Goal: Information Seeking & Learning: Learn about a topic

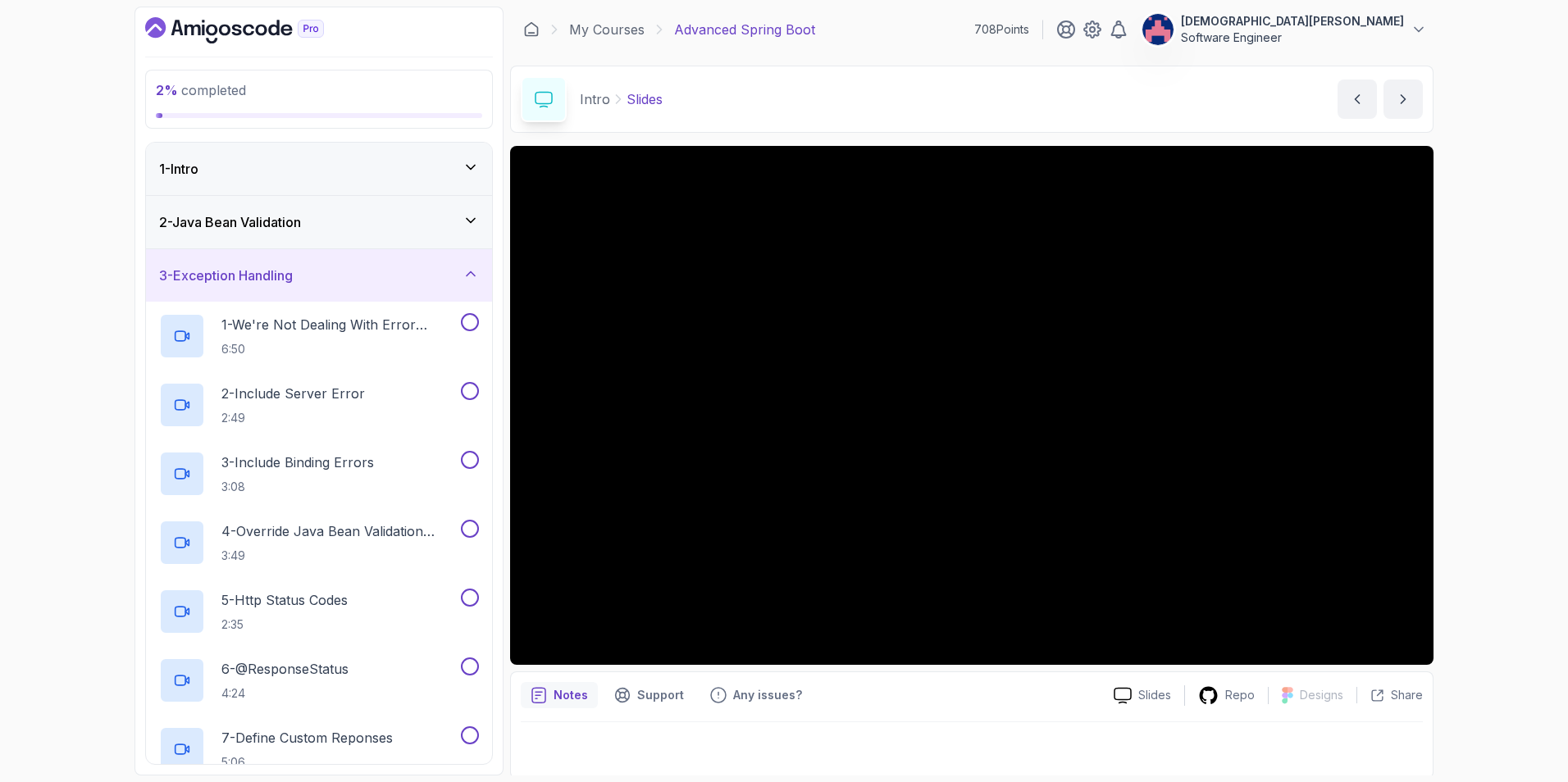
click at [1438, 418] on section "2 % completed 1 - Intro 2 - Java Bean Validation 3 - Exception Handling 1 - We'…" at bounding box center [784, 391] width 1312 height 782
click at [465, 173] on icon at bounding box center [470, 167] width 17 height 17
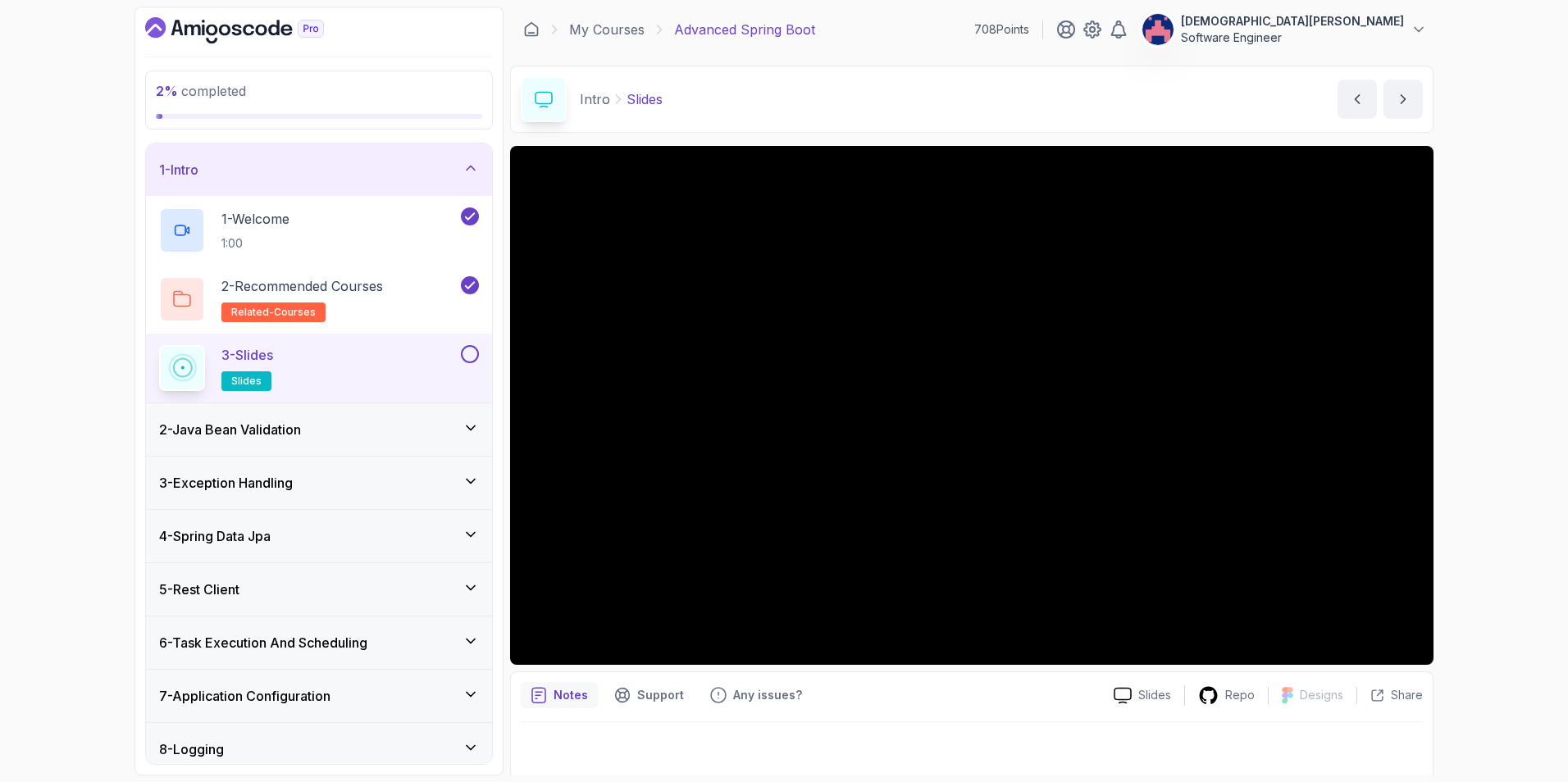
click at [470, 356] on button at bounding box center [470, 355] width 18 height 18
click at [437, 421] on div "2 - Java Bean Validation" at bounding box center [319, 430] width 320 height 20
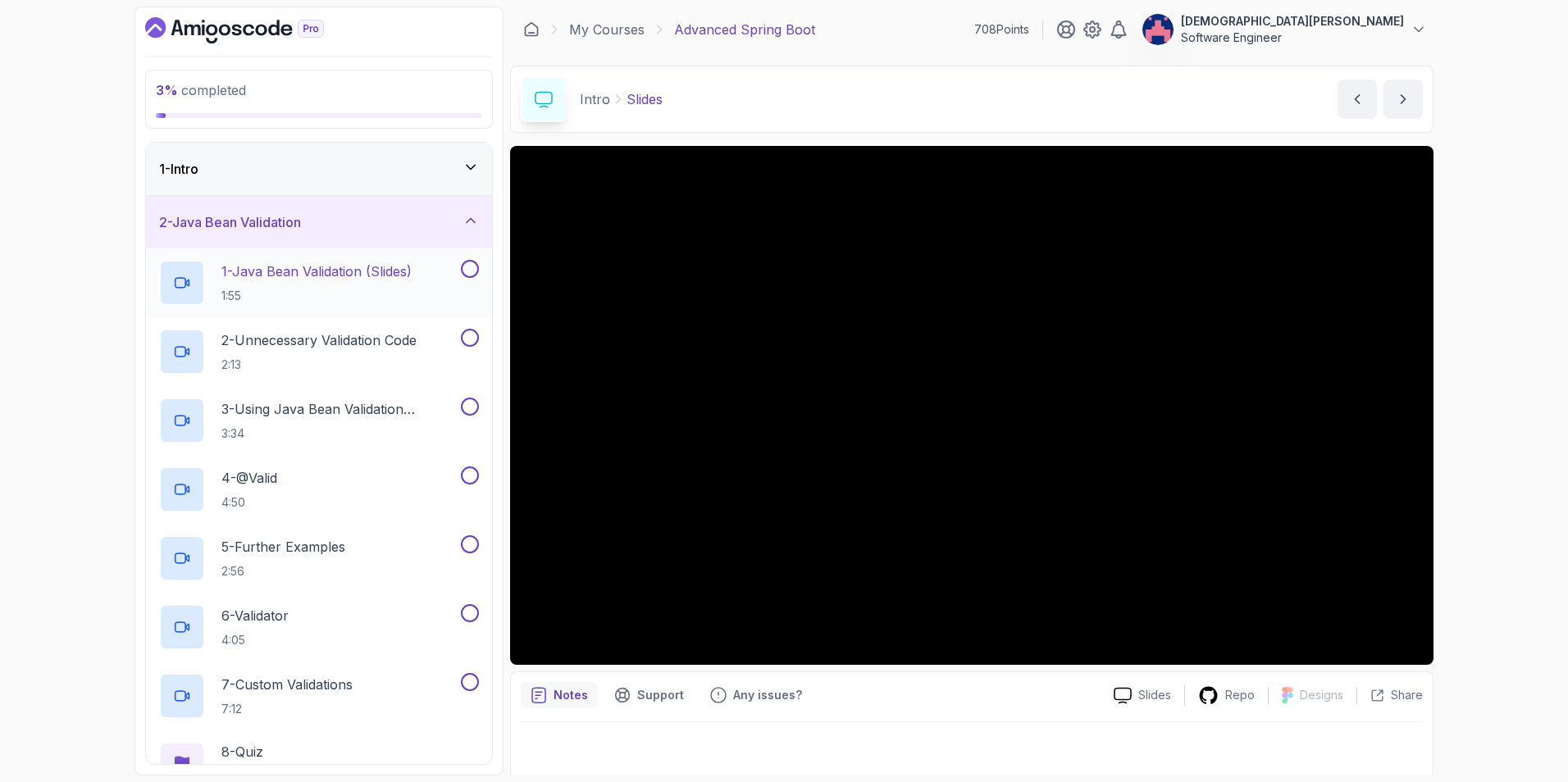
click at [411, 275] on p "1 - Java Bean Validation (Slides)" at bounding box center [316, 271] width 190 height 20
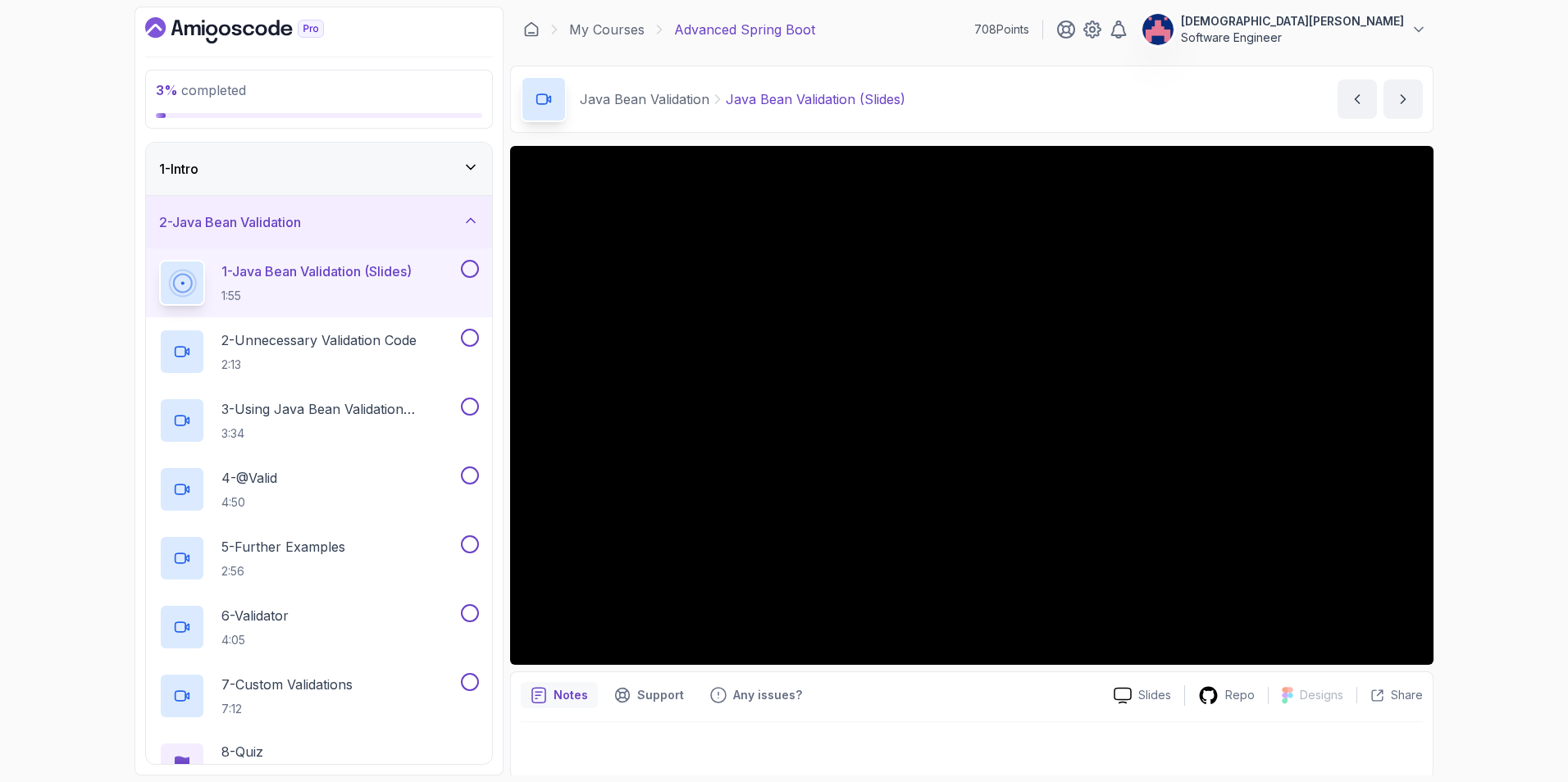
scroll to position [3, 0]
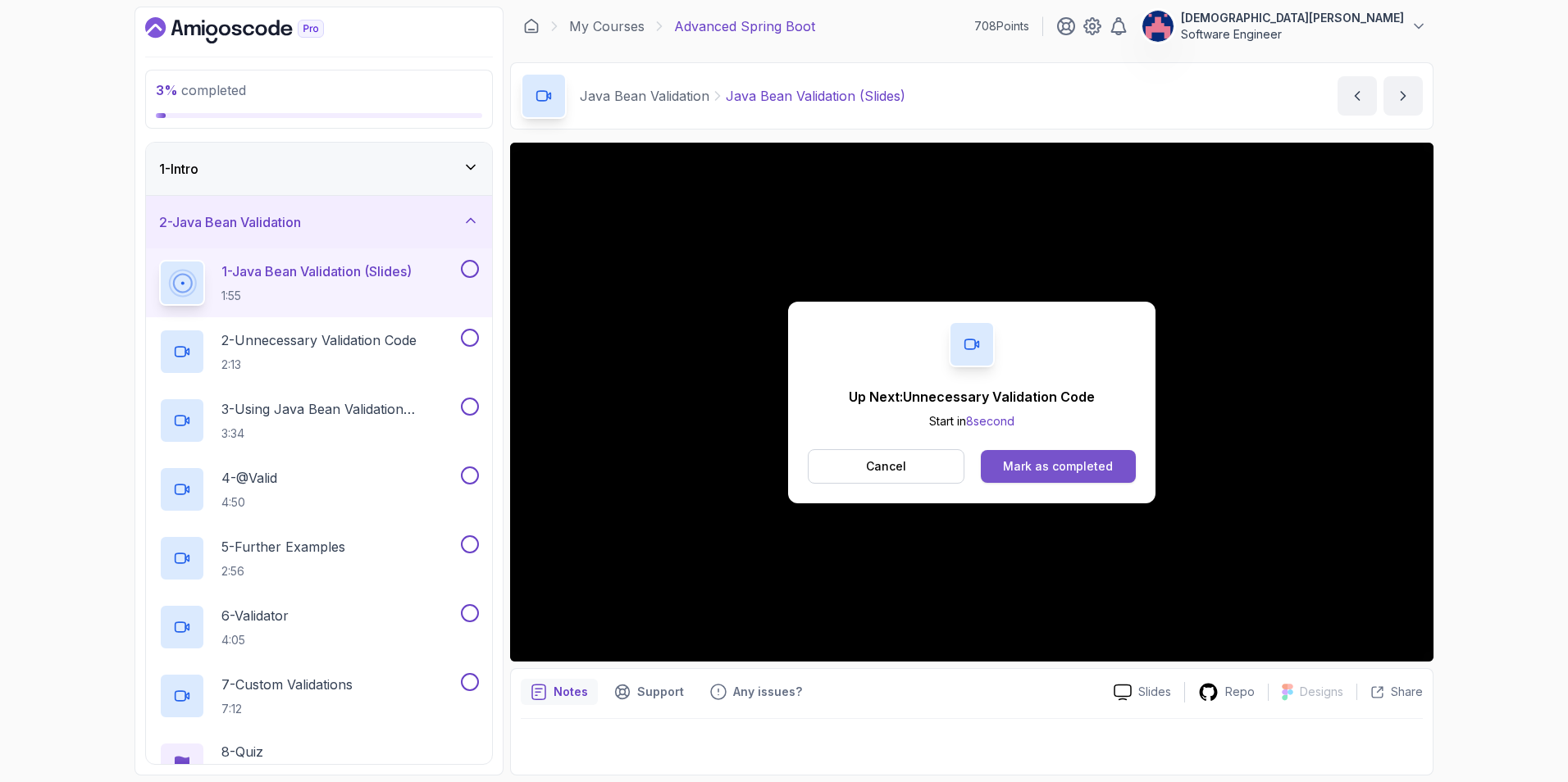
click at [1087, 469] on div "Mark as completed" at bounding box center [1058, 466] width 110 height 17
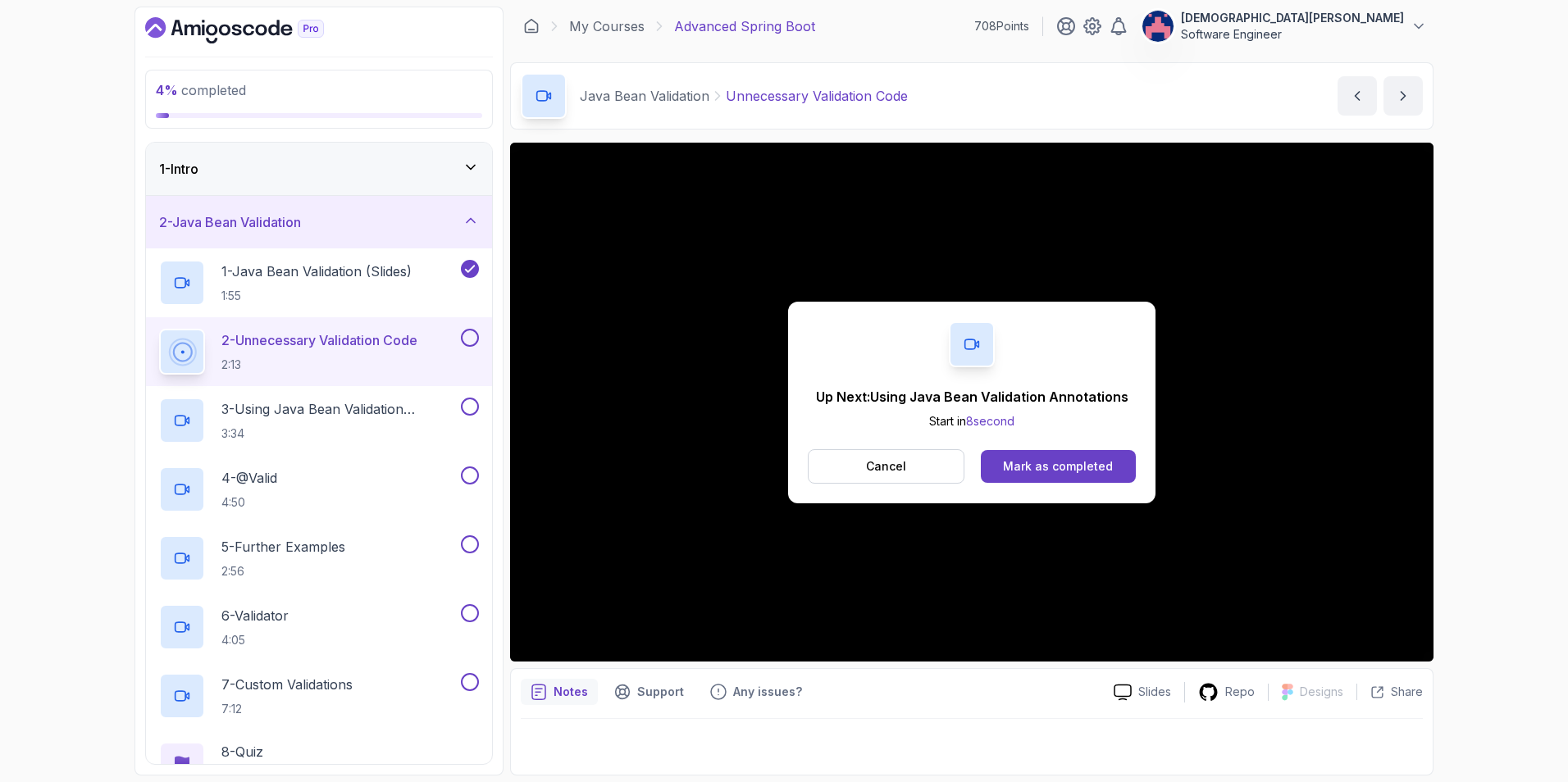
click at [1087, 468] on div "Mark as completed" at bounding box center [1058, 466] width 110 height 17
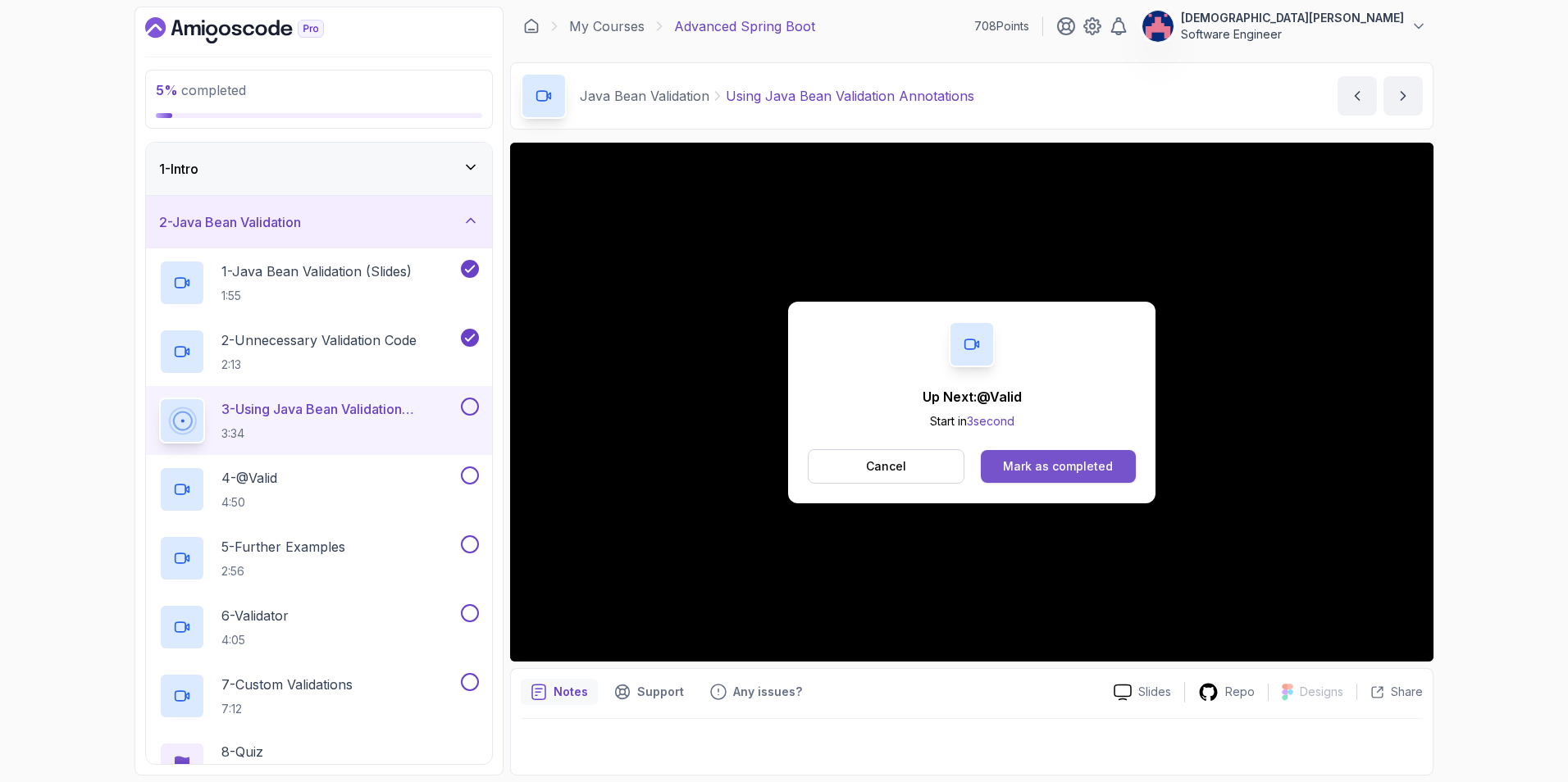
click at [1047, 462] on div "Mark as completed" at bounding box center [1058, 466] width 110 height 17
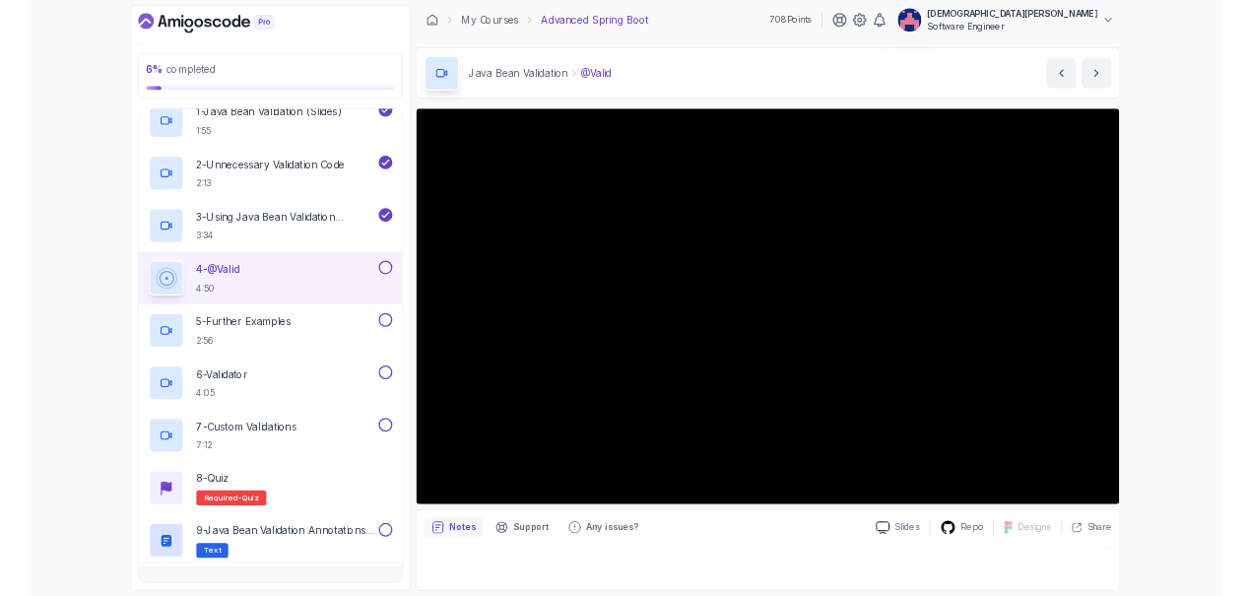
scroll to position [197, 0]
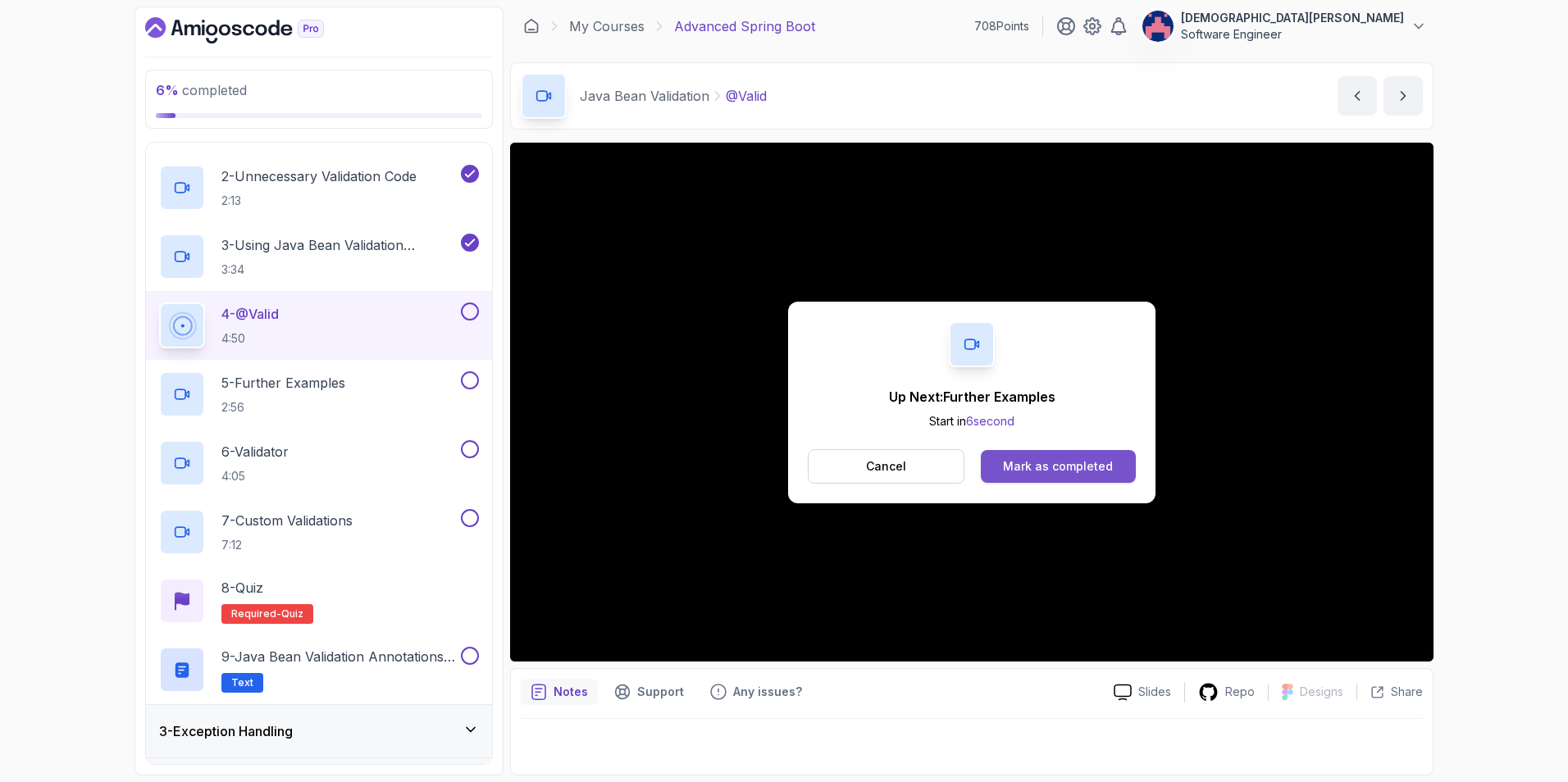
click at [1052, 465] on div "Mark as completed" at bounding box center [1058, 466] width 110 height 17
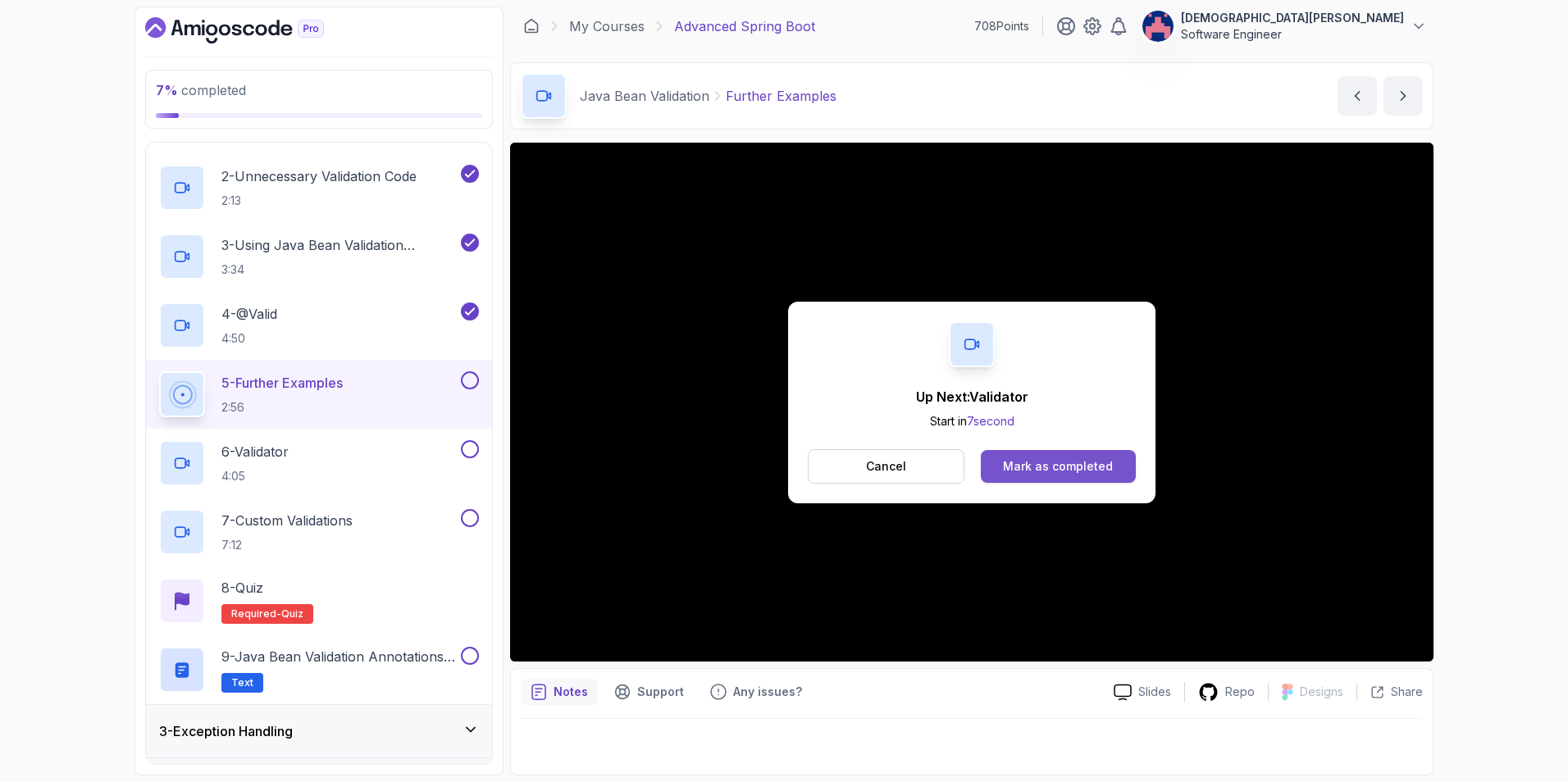
click at [1074, 464] on div "Mark as completed" at bounding box center [1058, 466] width 110 height 17
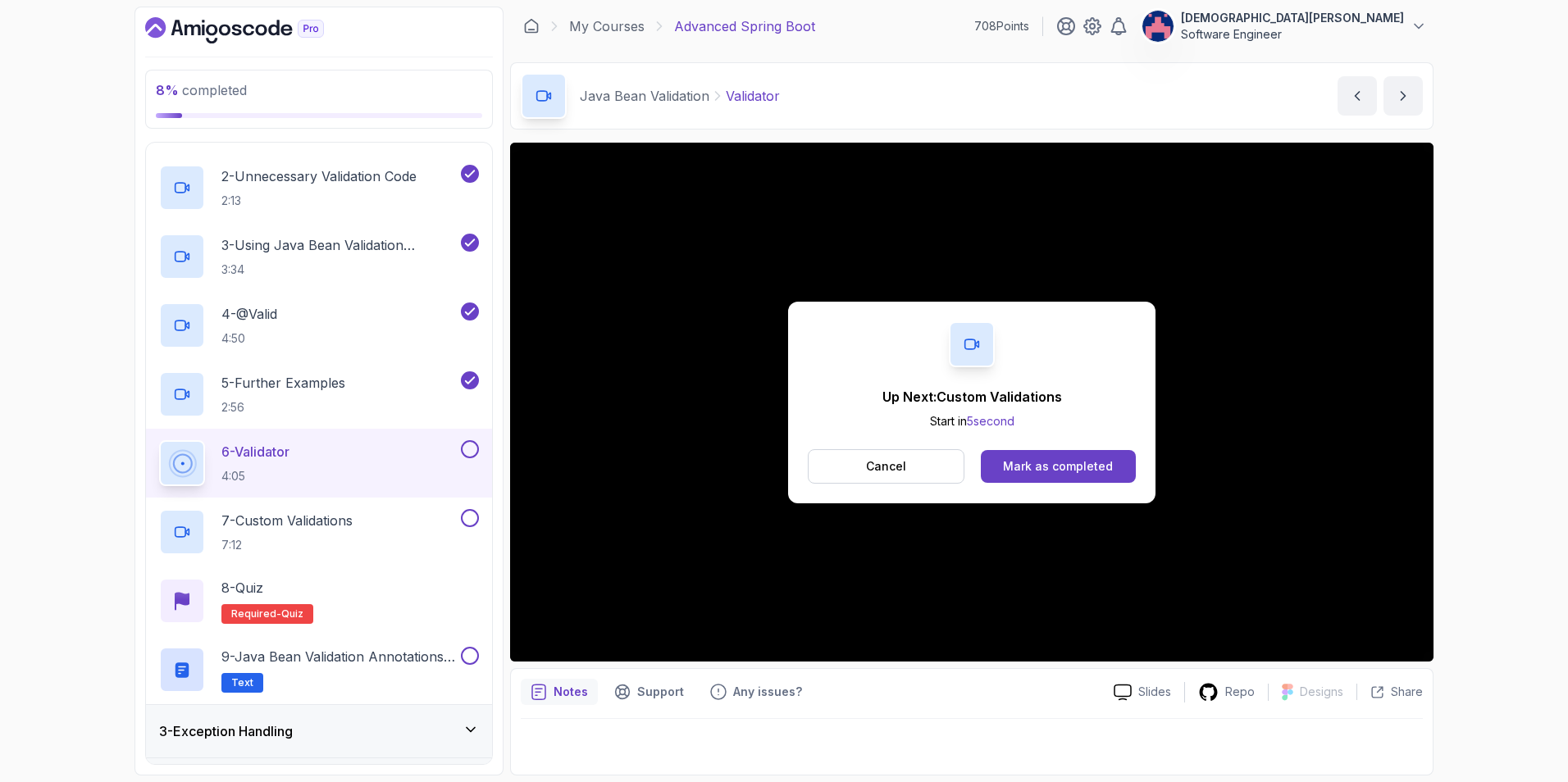
click at [1074, 464] on div "Mark as completed" at bounding box center [1058, 466] width 110 height 17
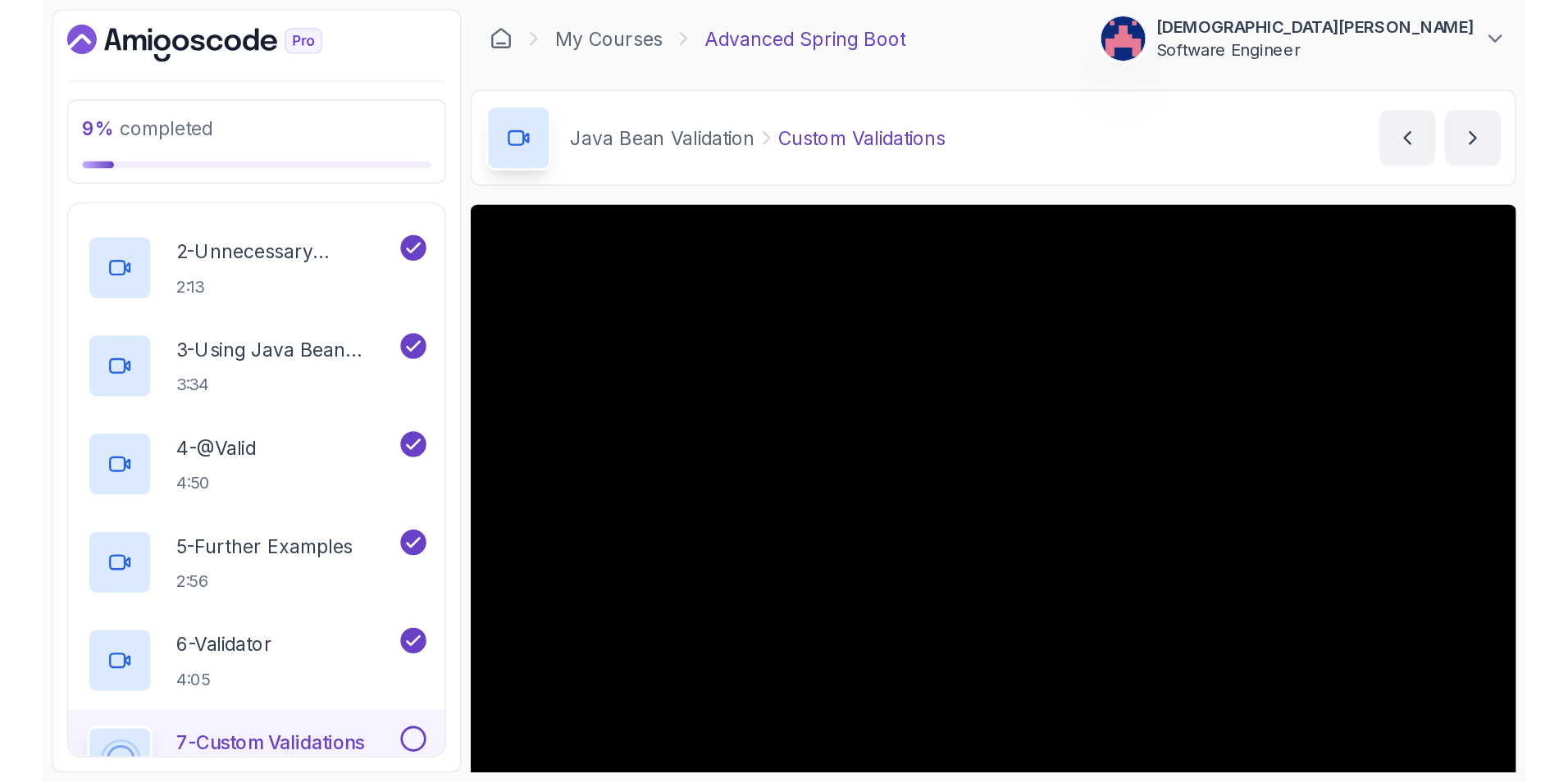
scroll to position [2, 0]
